Goal: Find specific page/section: Find specific page/section

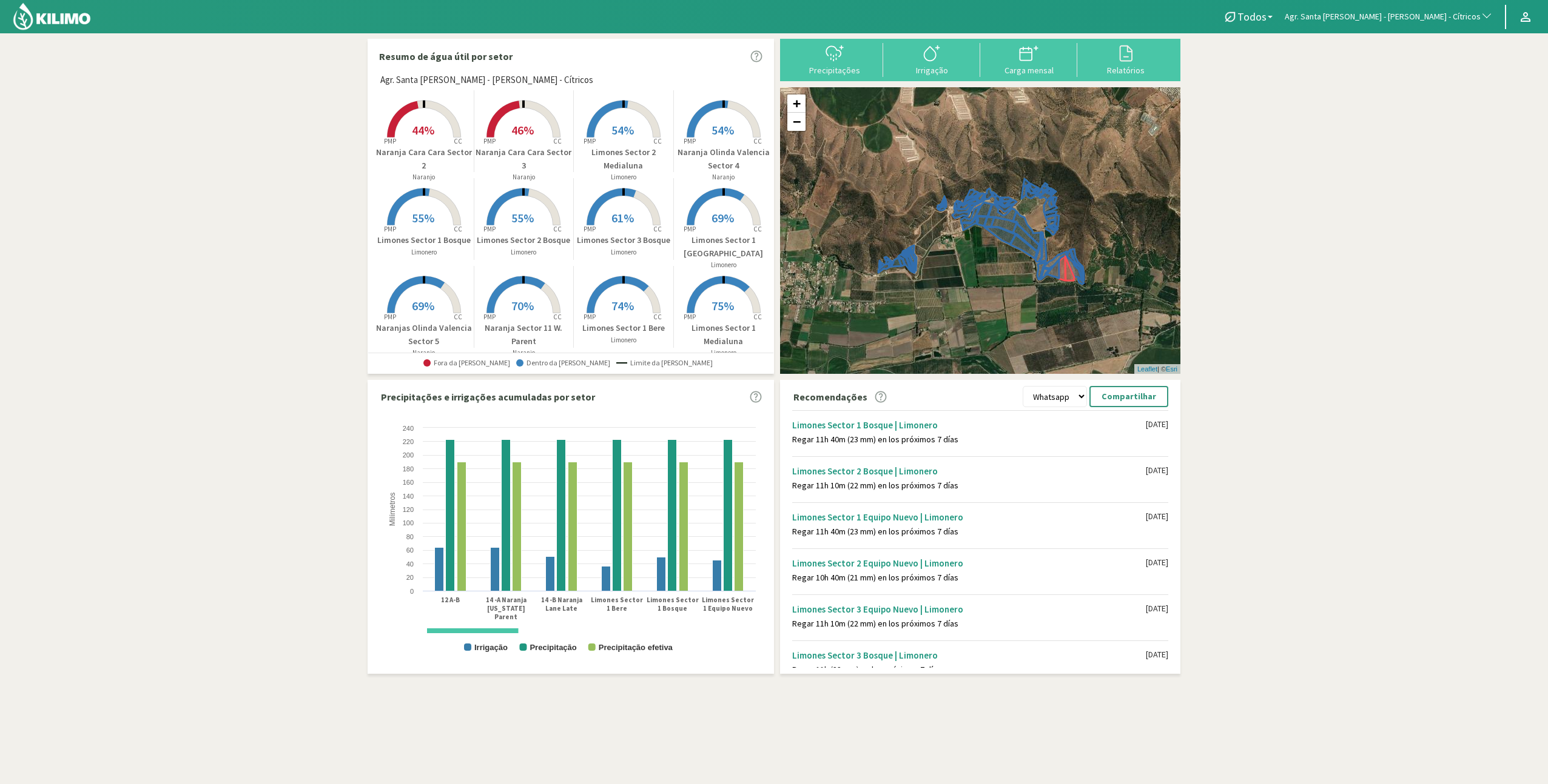
click at [515, 136] on span "46%" at bounding box center [522, 130] width 23 height 15
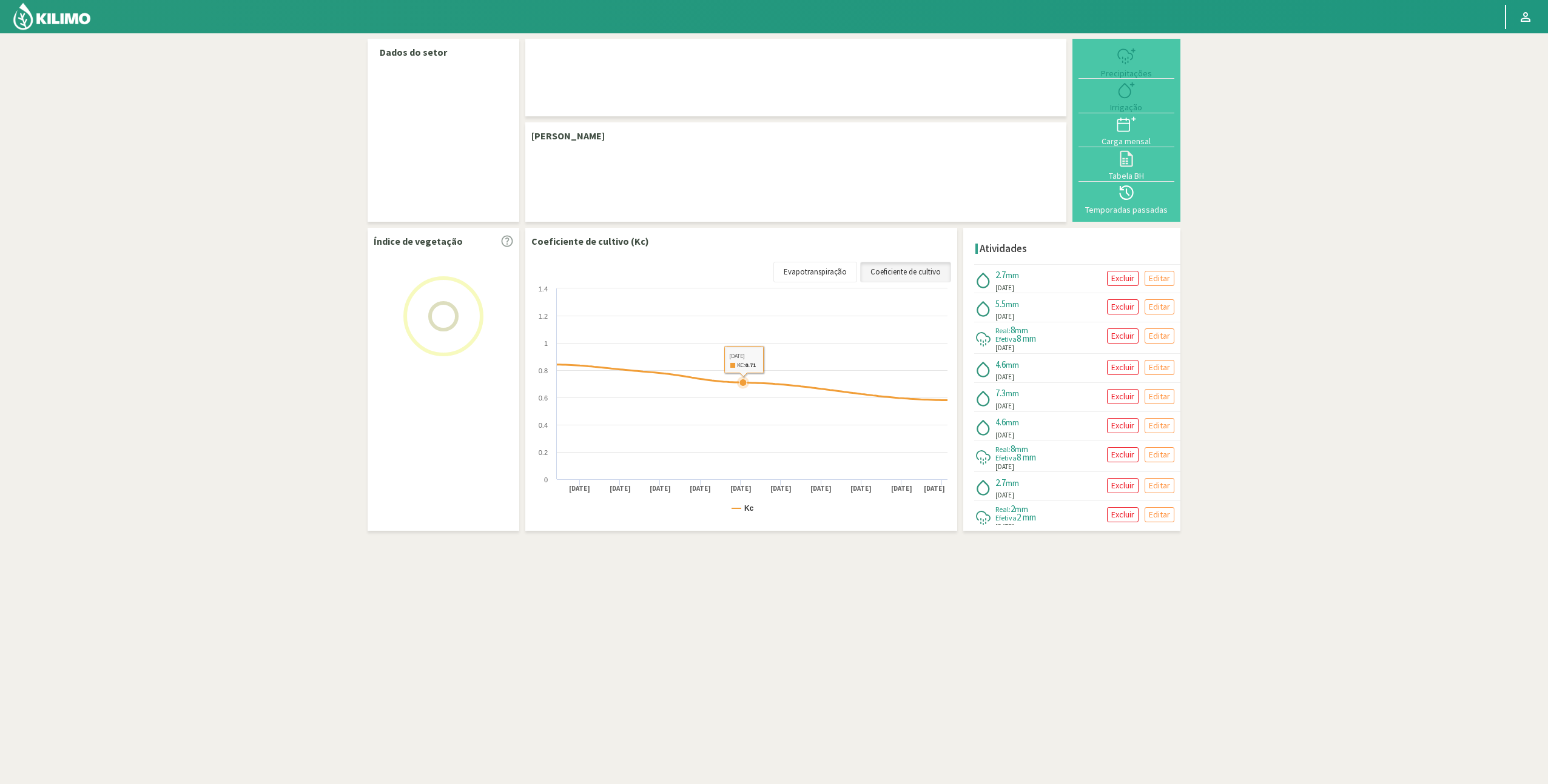
select select "19: Object"
select select "24: Object"
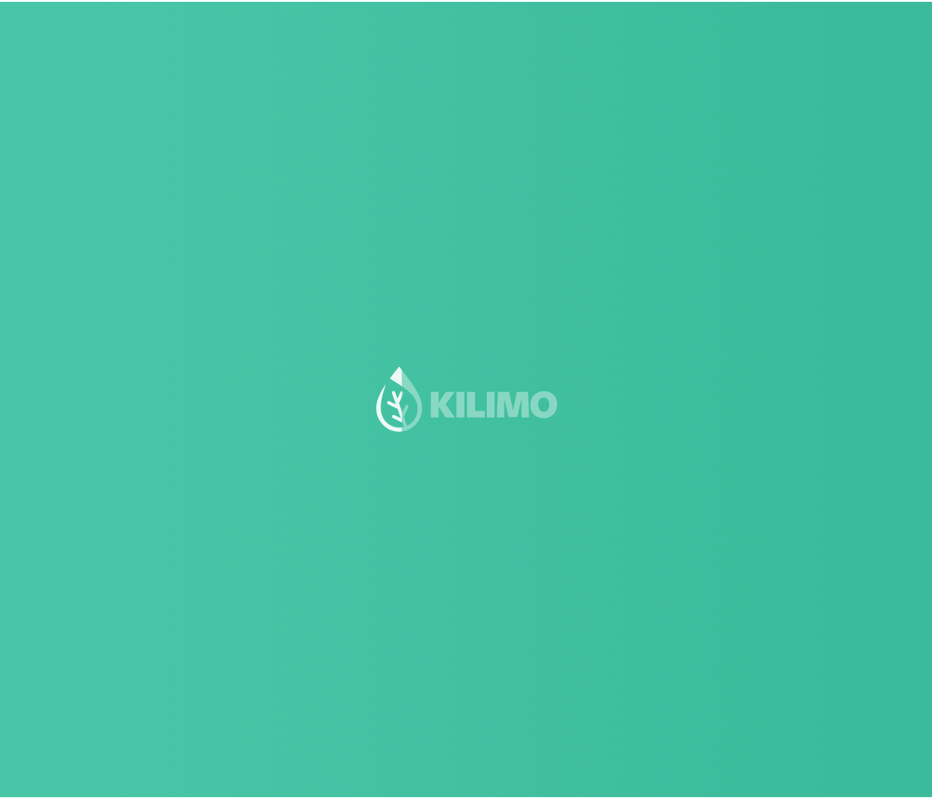
scroll to position [1, 0]
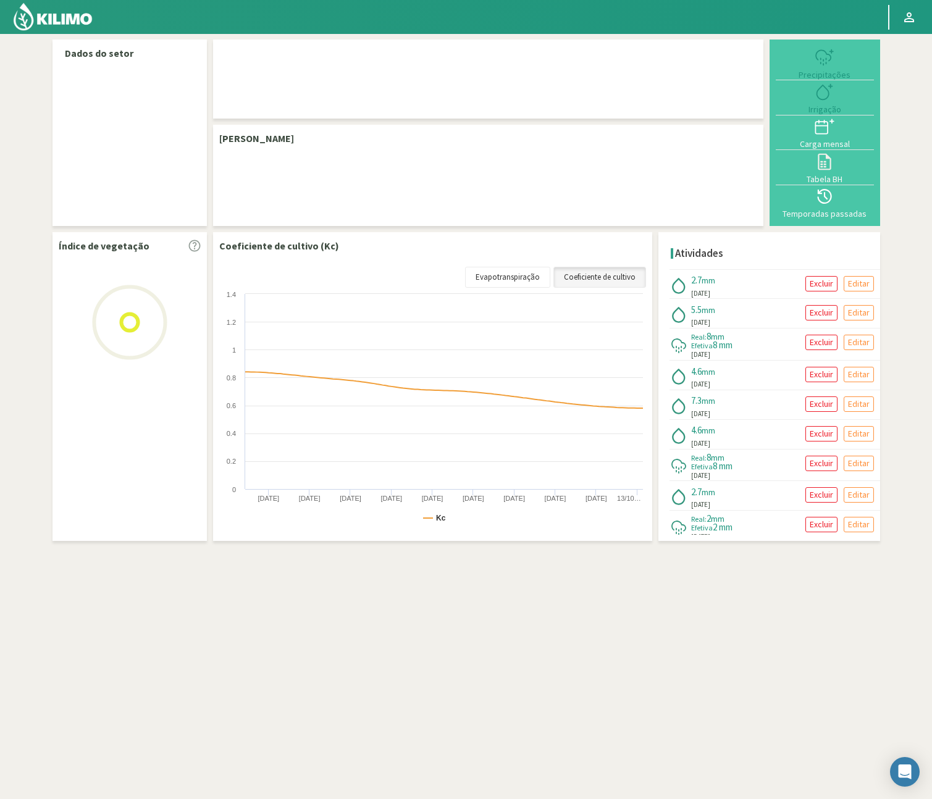
select select "19: Object"
select select "24: Object"
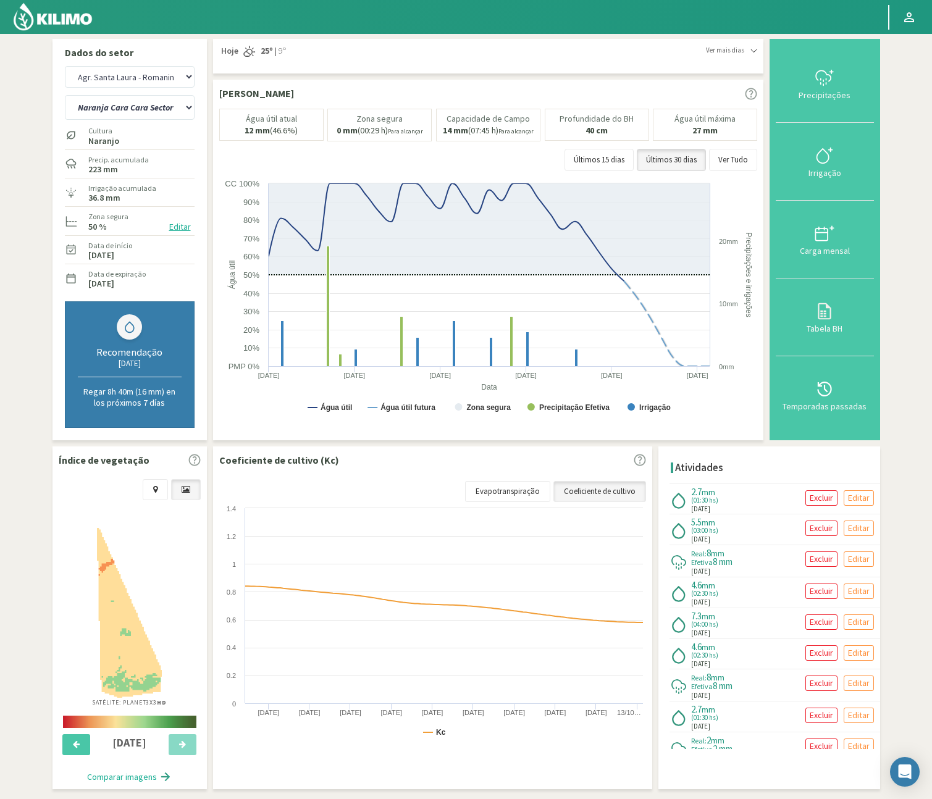
scroll to position [0, 0]
click at [60, 24] on img at bounding box center [52, 17] width 81 height 30
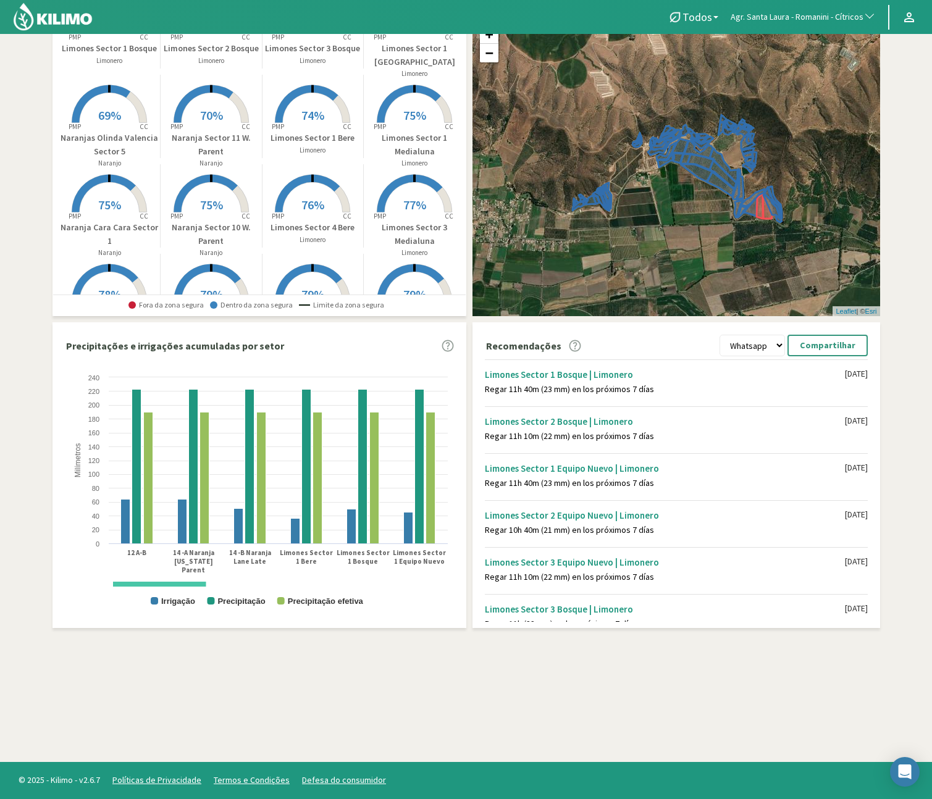
scroll to position [144, 0]
